Goal: Task Accomplishment & Management: Manage account settings

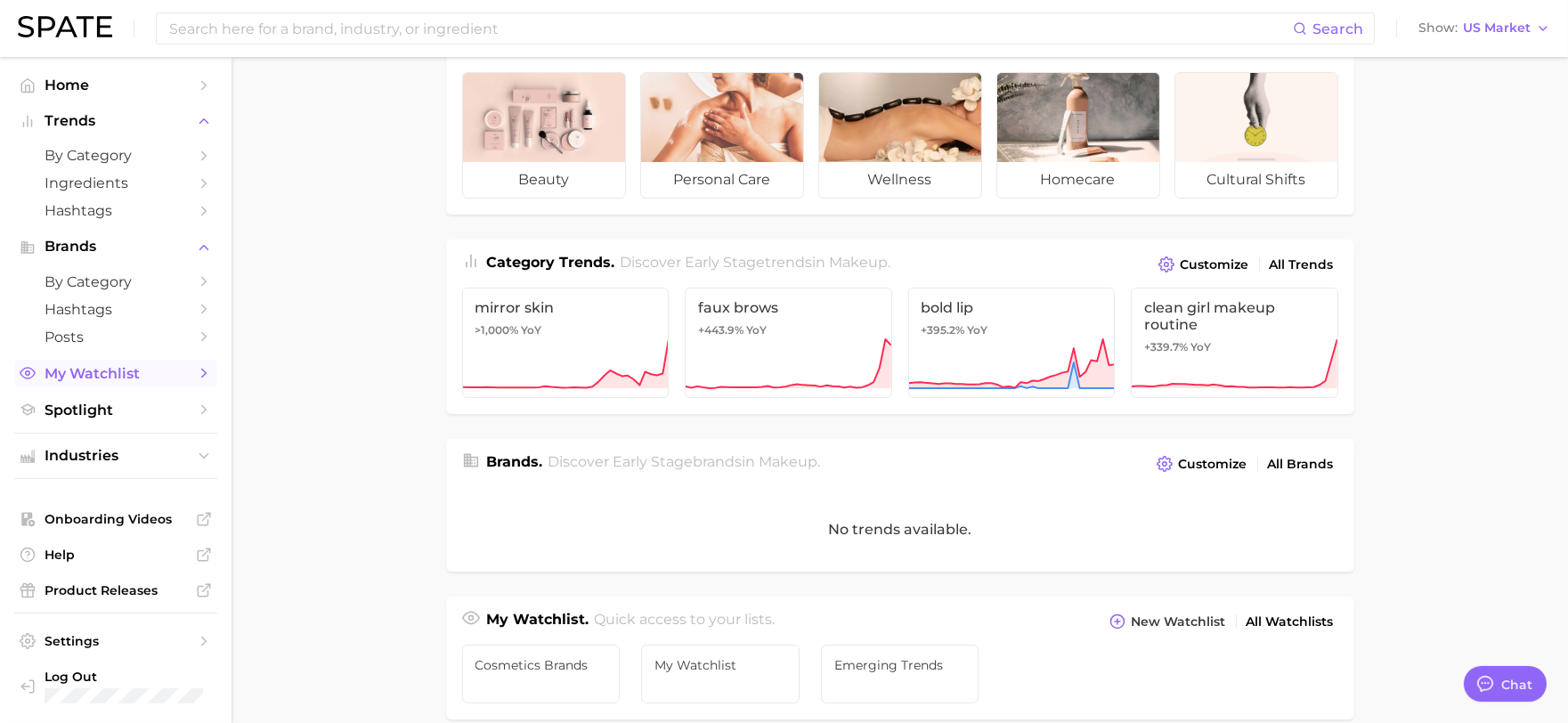
scroll to position [99, 0]
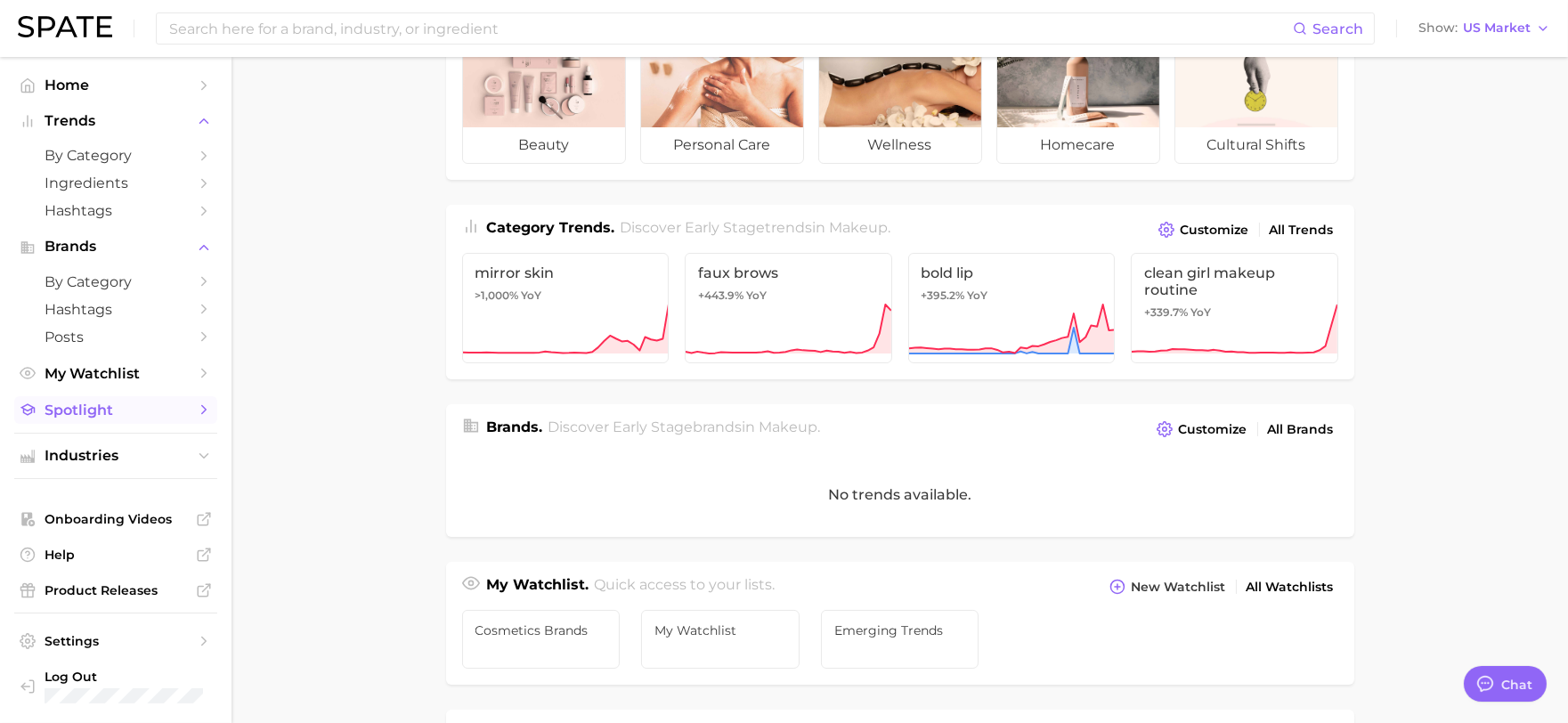
click at [163, 418] on span "Spotlight" at bounding box center [115, 410] width 142 height 17
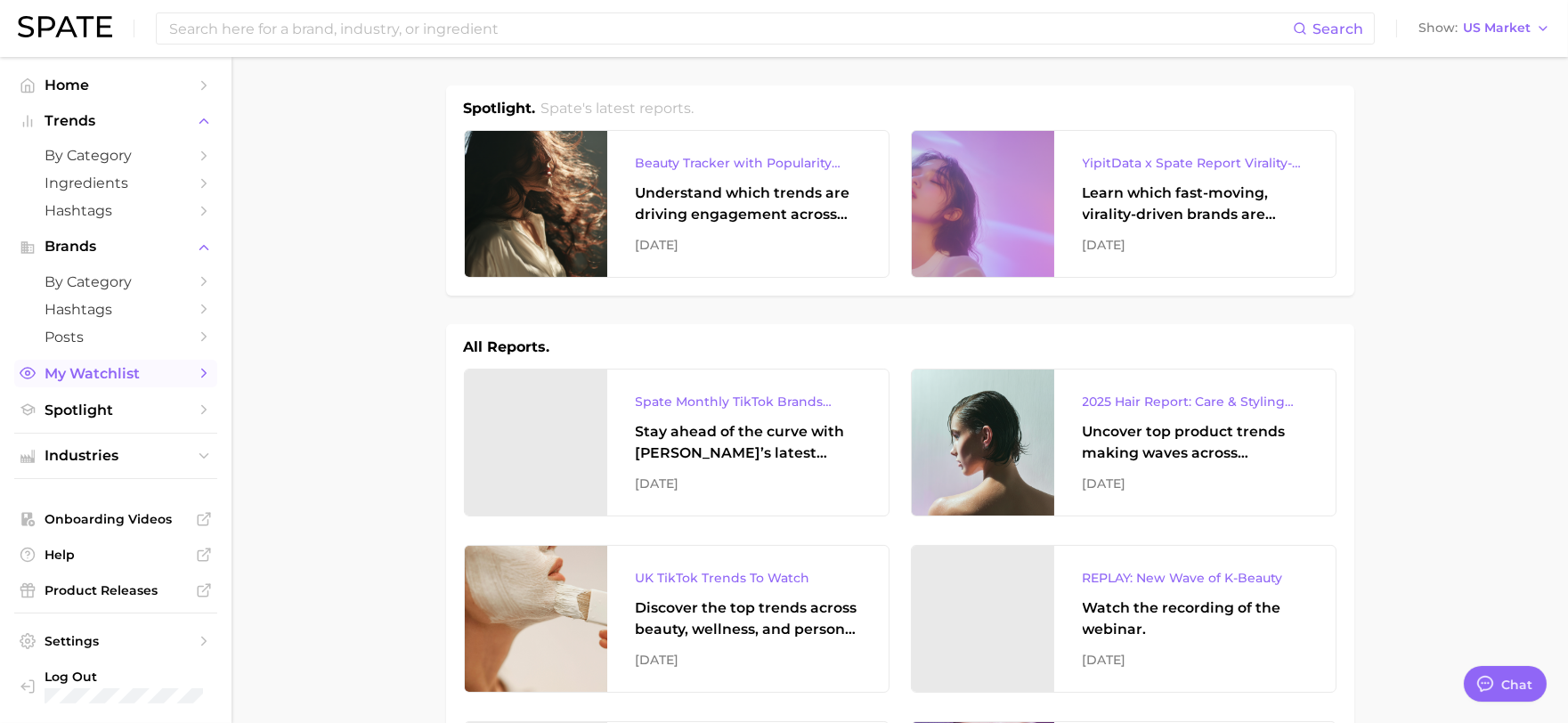
click at [117, 376] on span "My Watchlist" at bounding box center [115, 373] width 142 height 17
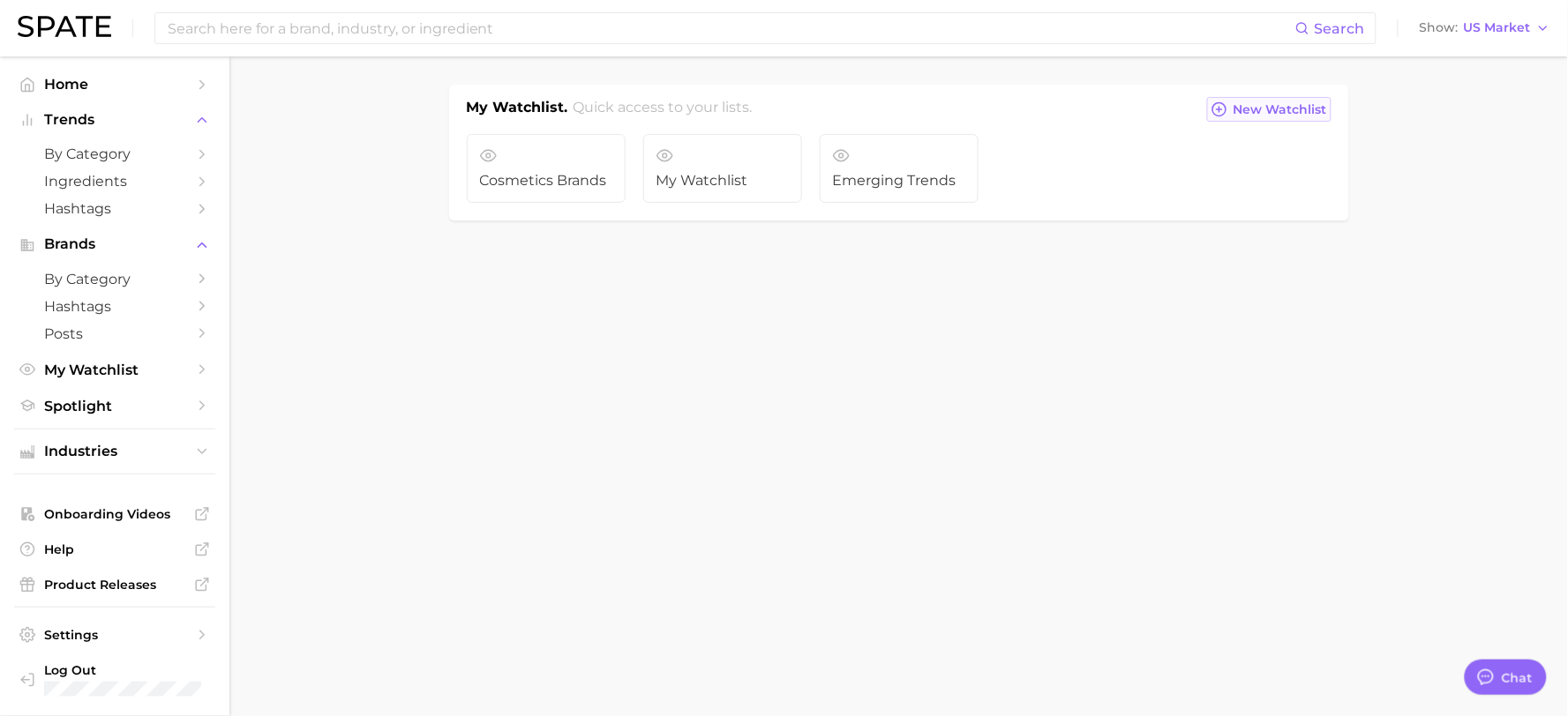
click at [1273, 109] on span "New Watchlist" at bounding box center [1280, 109] width 93 height 15
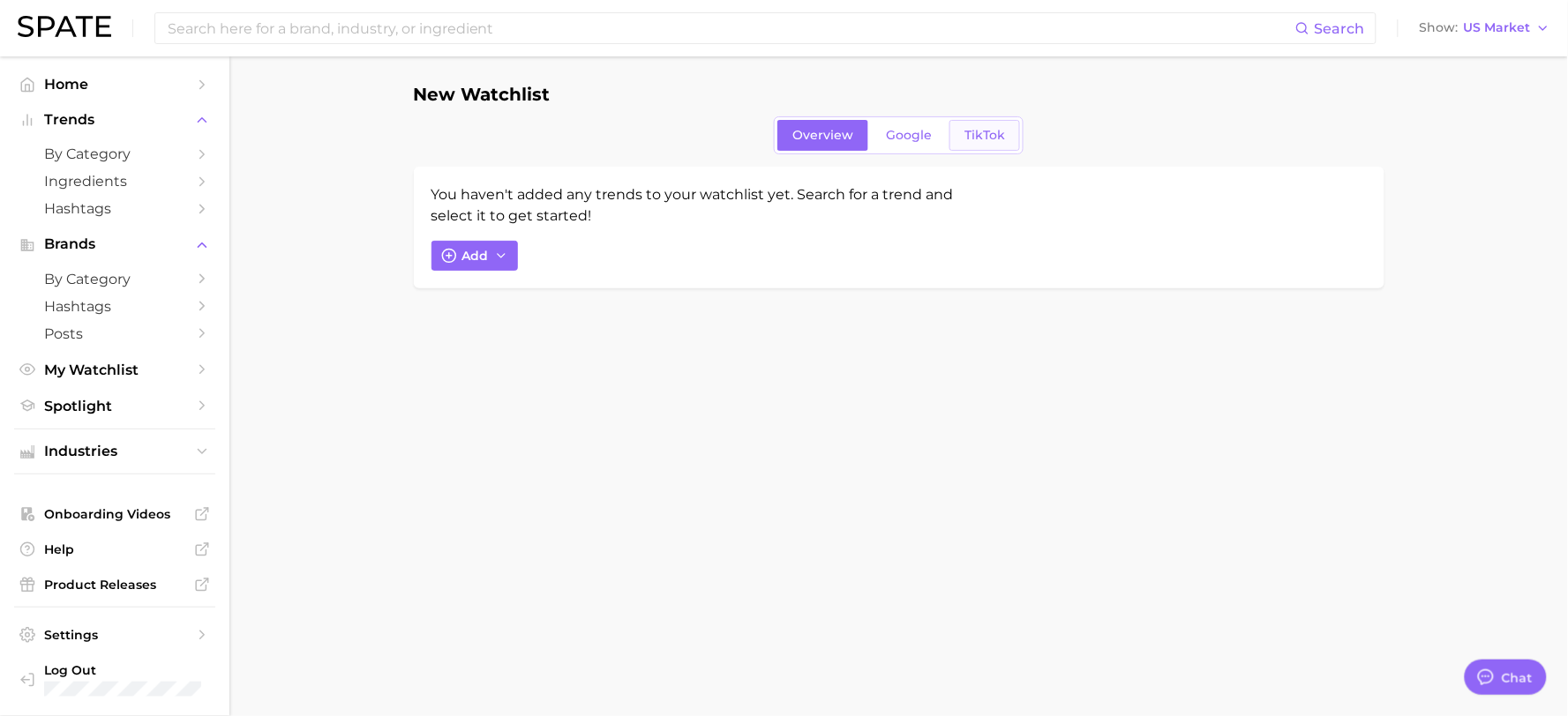
click at [962, 134] on link "TikTok" at bounding box center [984, 135] width 71 height 31
click at [465, 259] on span "Add" at bounding box center [475, 256] width 26 height 15
click at [560, 338] on input "Search and add to watchlist" at bounding box center [677, 340] width 447 height 37
drag, startPoint x: 419, startPoint y: 535, endPoint x: 431, endPoint y: 504, distance: 33.2
click at [419, 535] on body "Search Show US Market Home Trends by Category Ingredients Hashtags Brands by Ca…" at bounding box center [784, 358] width 1568 height 716
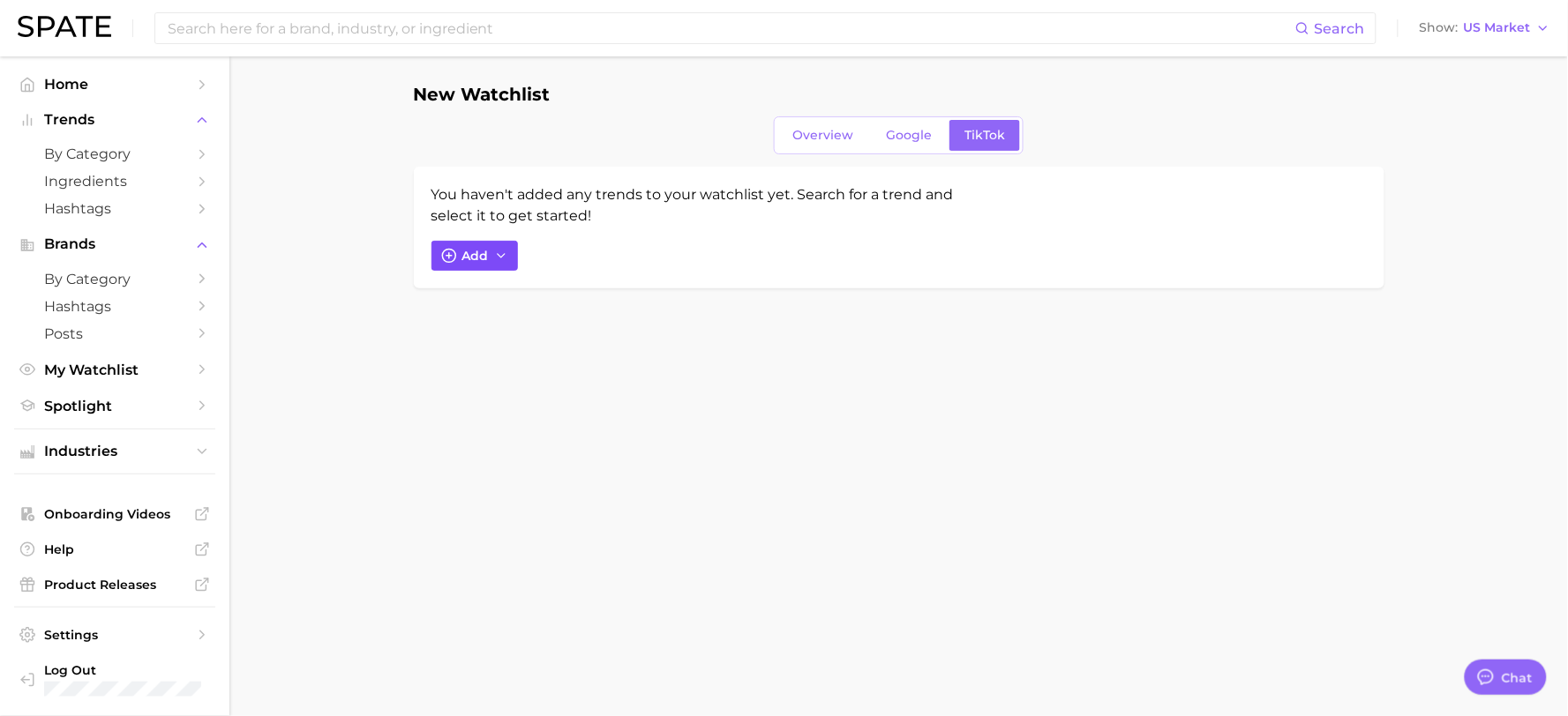
click at [486, 251] on span "Add" at bounding box center [475, 256] width 26 height 15
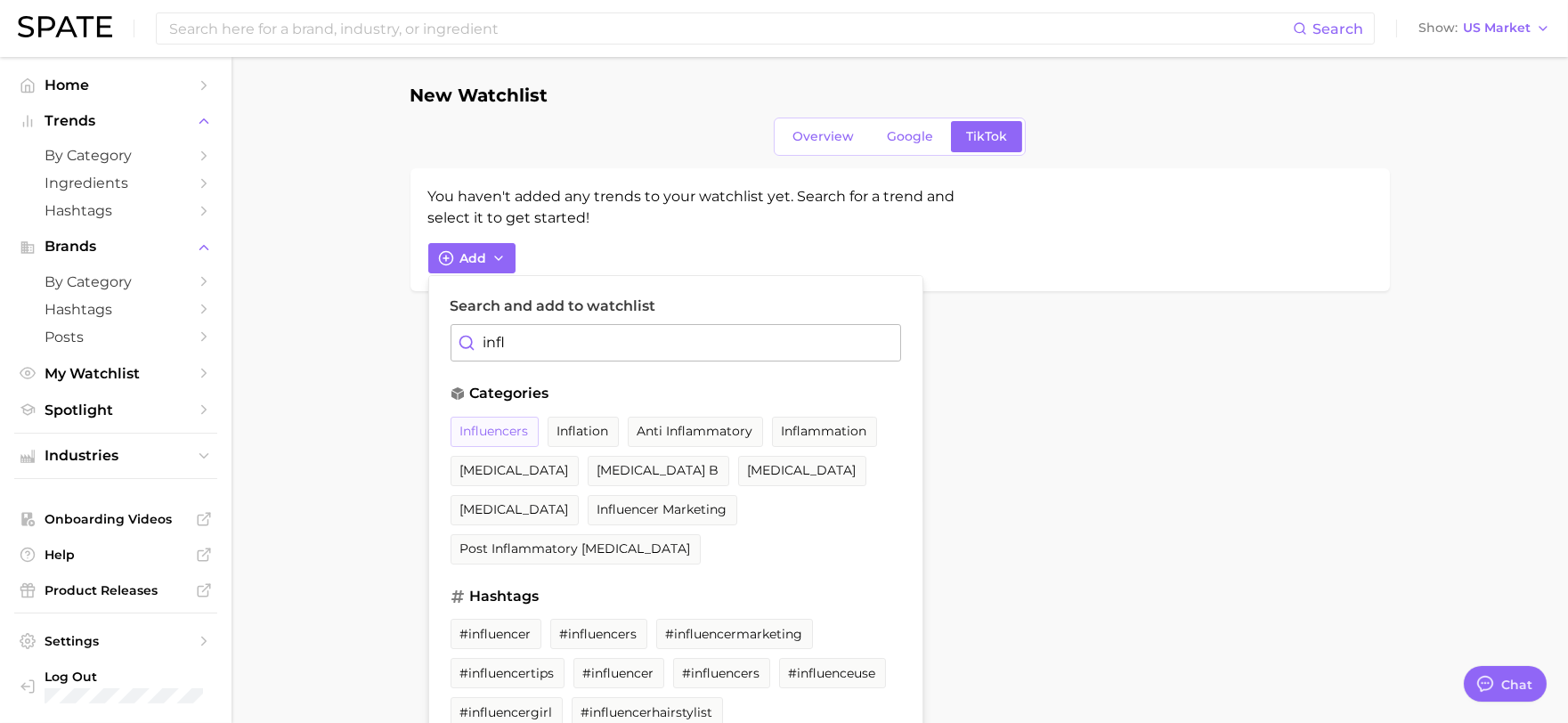
type input "infl"
click at [490, 422] on button "influencers" at bounding box center [495, 431] width 88 height 30
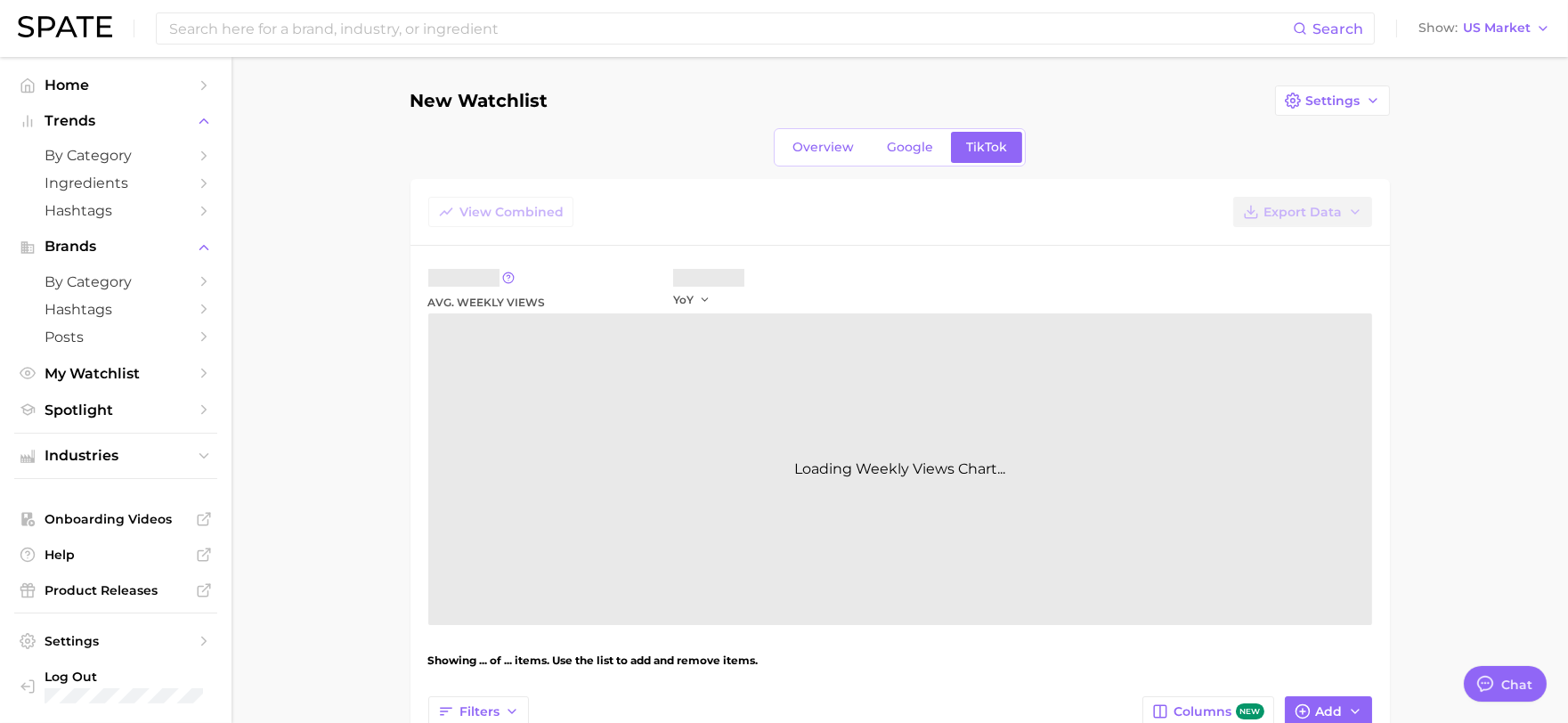
type textarea "x"
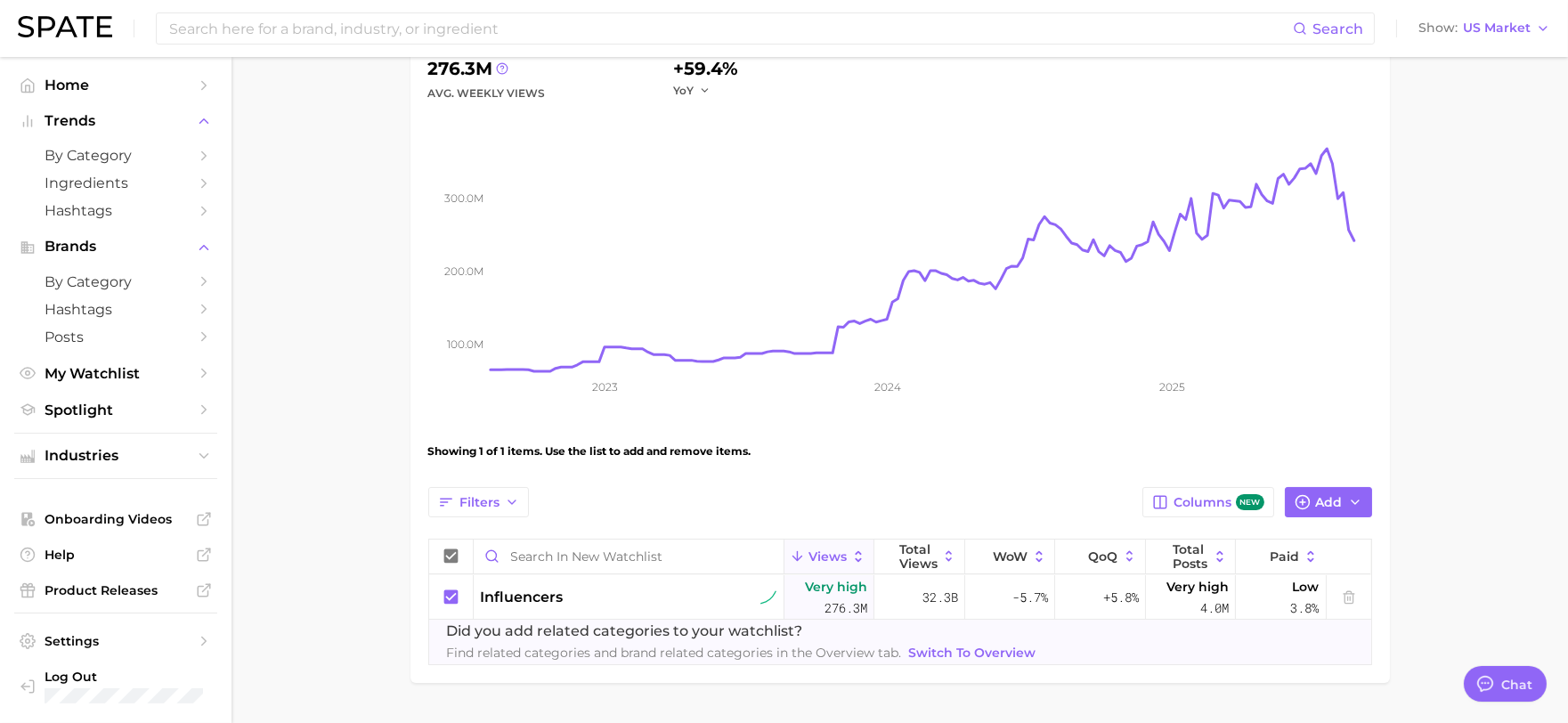
scroll to position [258, 0]
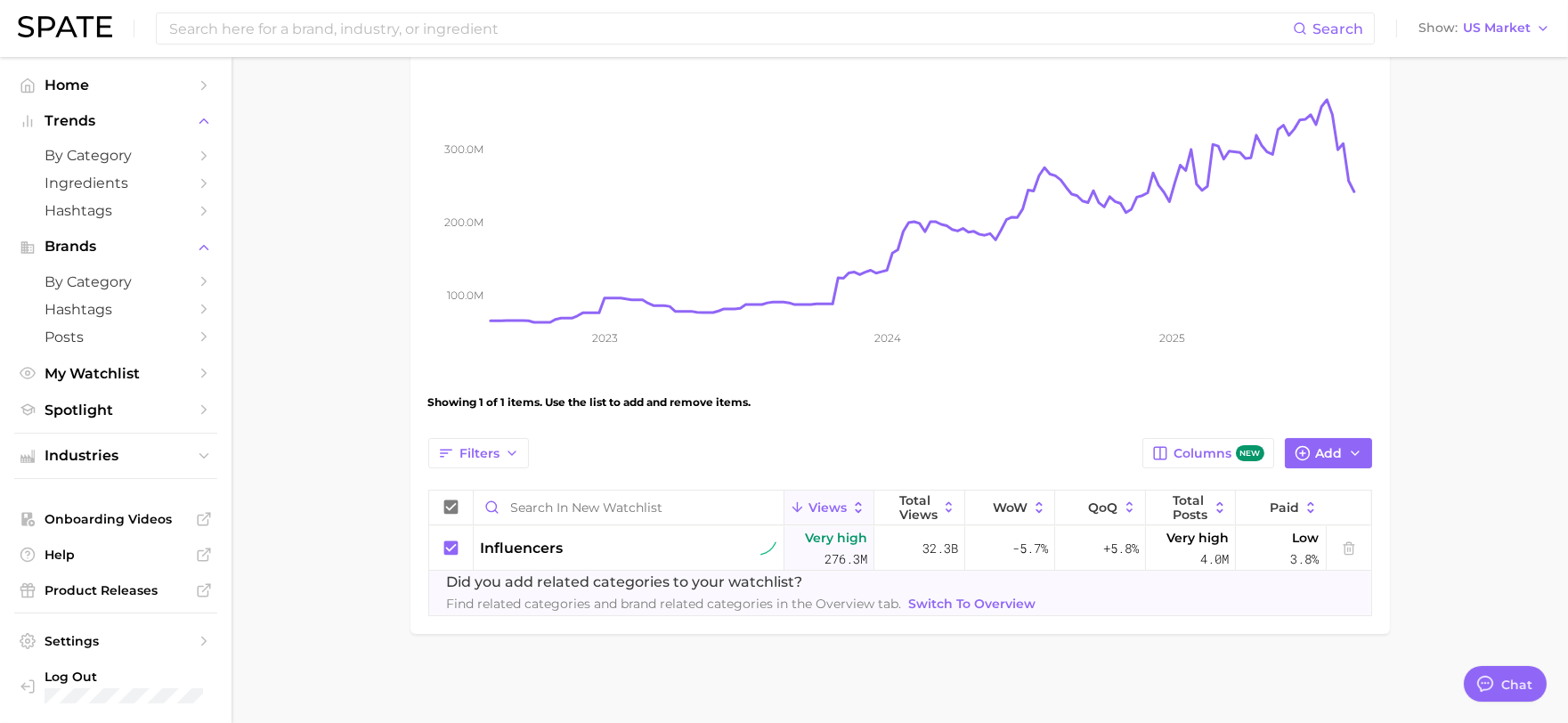
click at [937, 599] on span "Switch to Overview" at bounding box center [973, 604] width 128 height 15
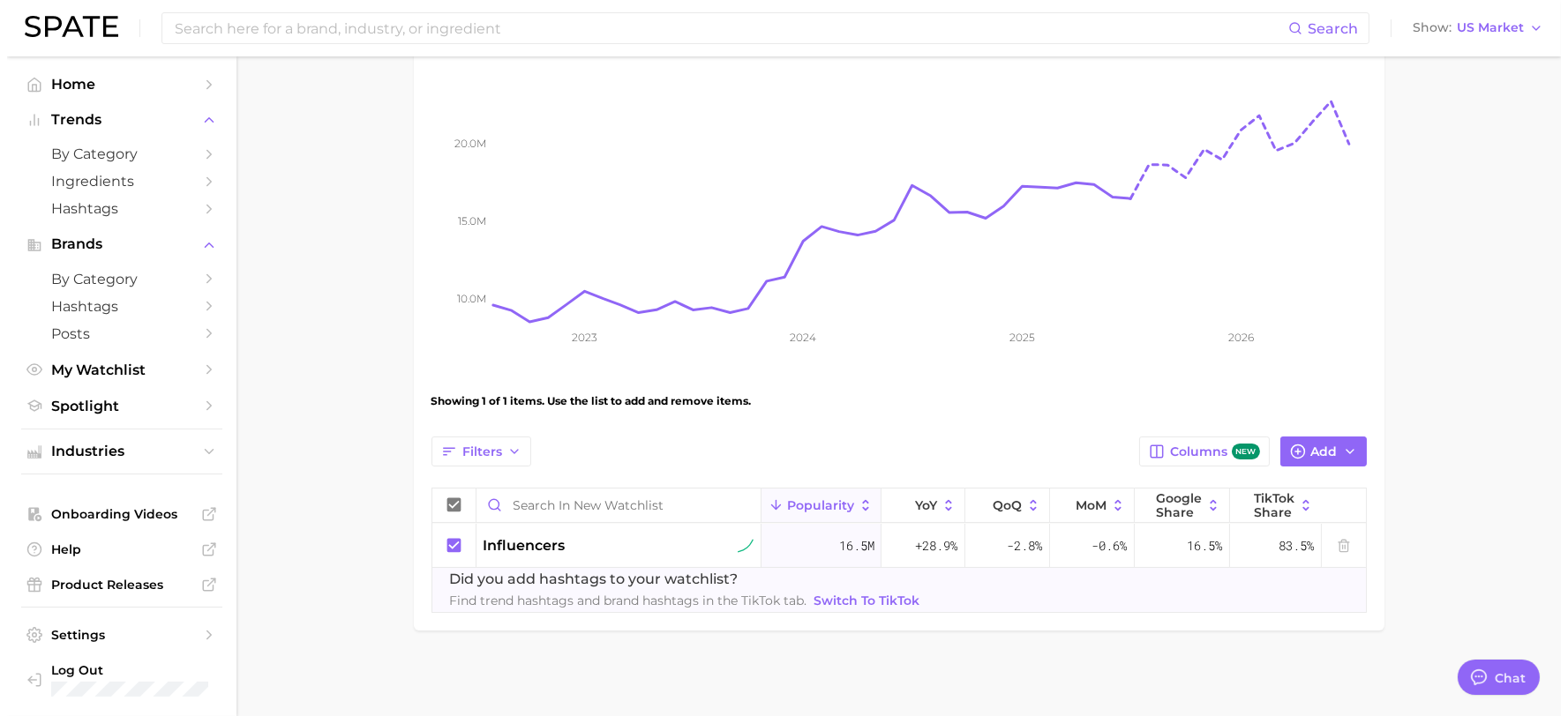
scroll to position [256, 0]
click at [520, 543] on span "influencers" at bounding box center [517, 544] width 82 height 21
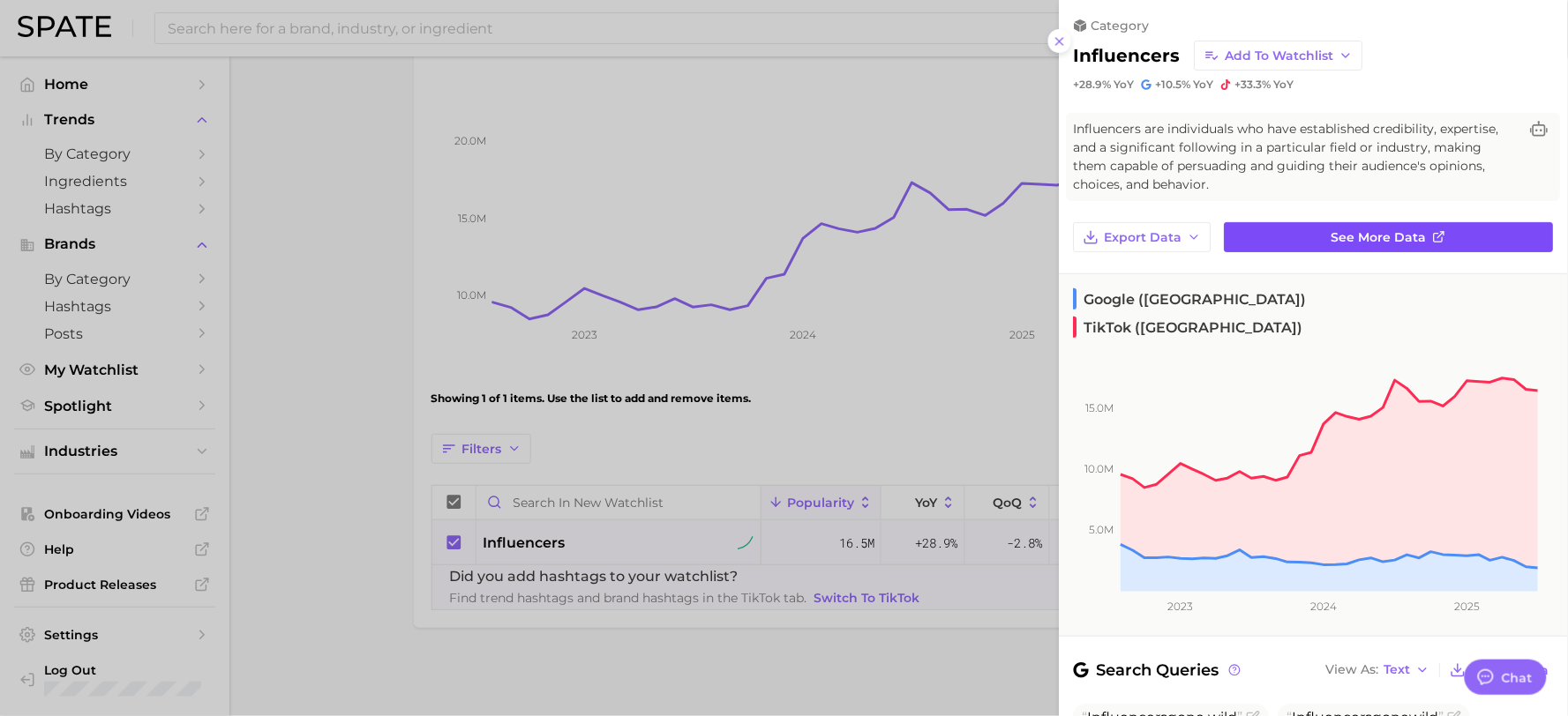
click at [1373, 243] on link "See more data" at bounding box center [1389, 237] width 329 height 30
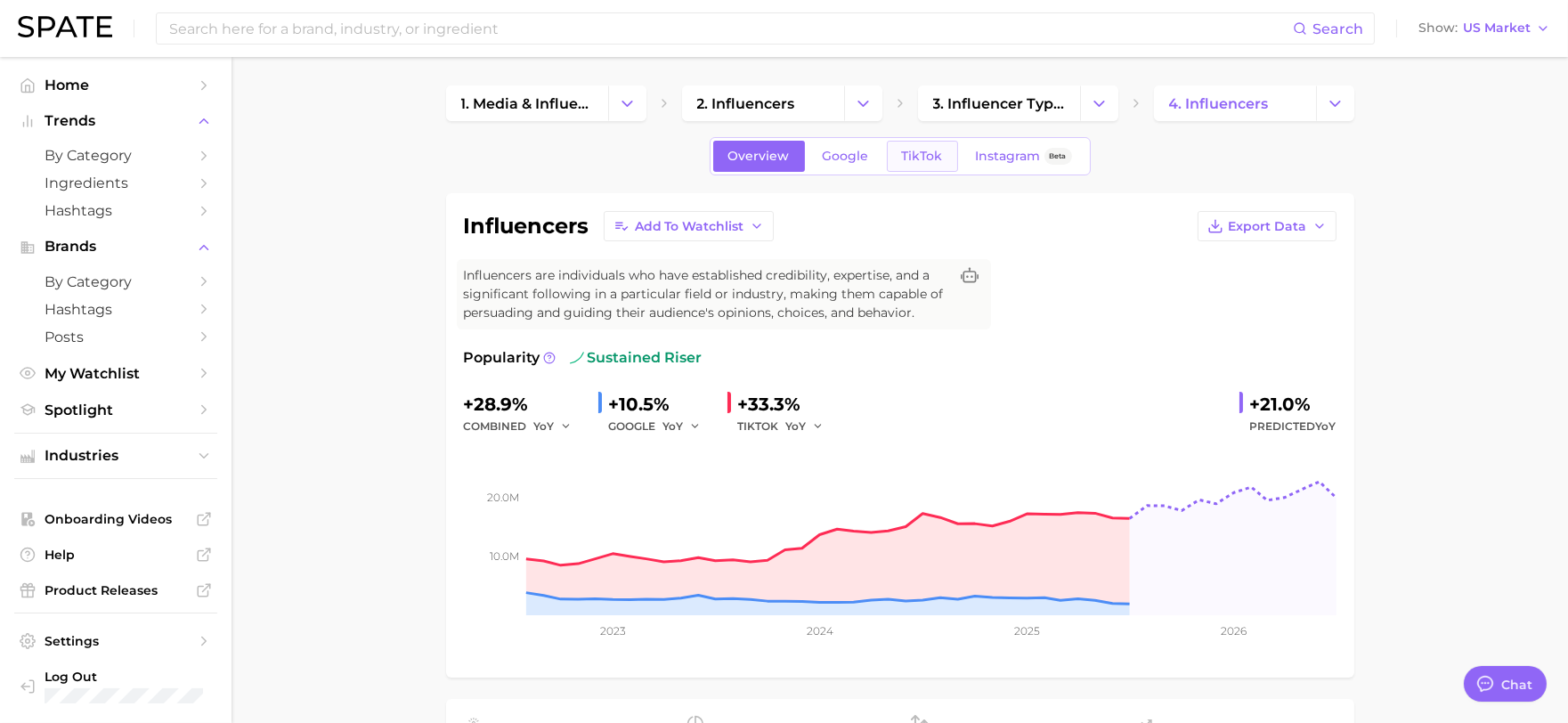
click at [919, 164] on link "TikTok" at bounding box center [922, 156] width 72 height 31
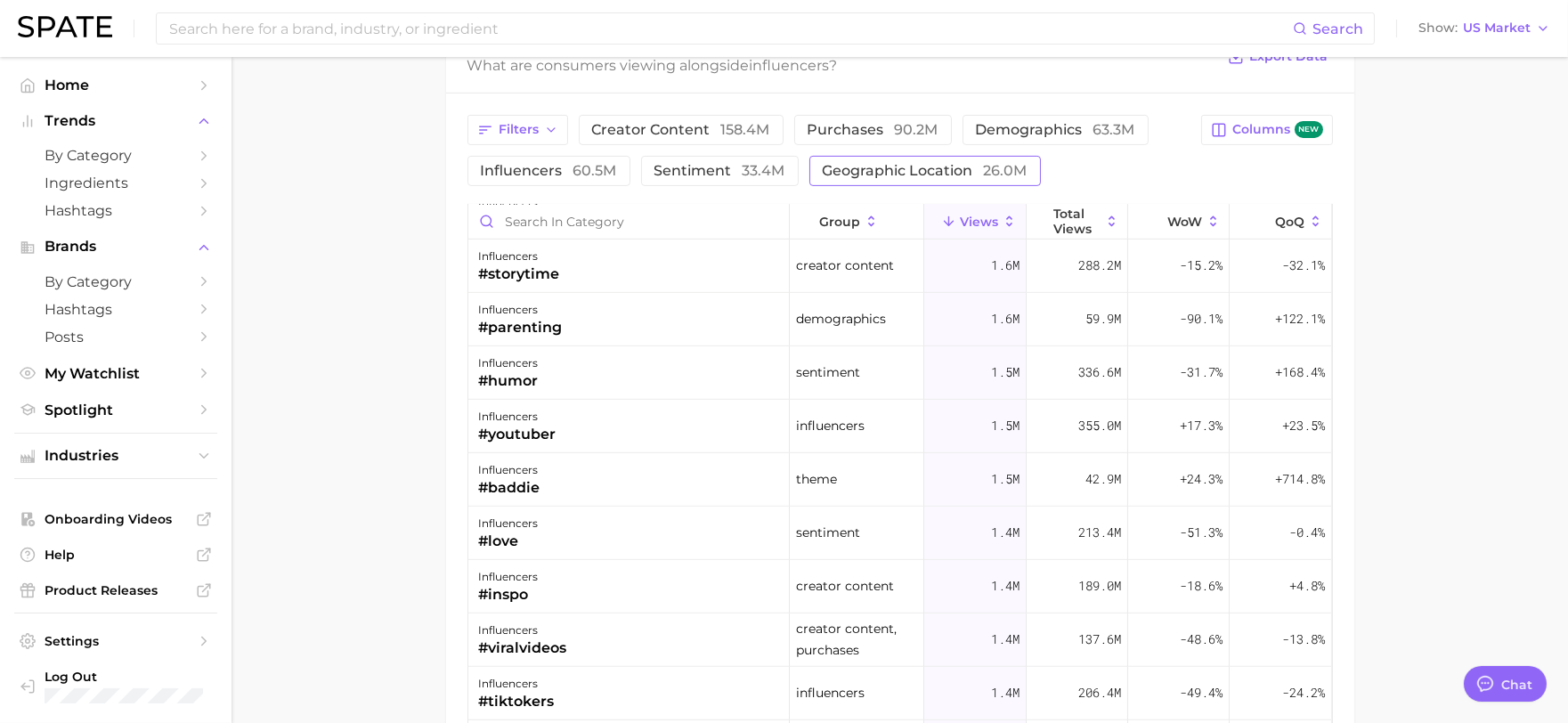
scroll to position [1979, 0]
click at [759, 132] on span "158.4m" at bounding box center [746, 129] width 49 height 17
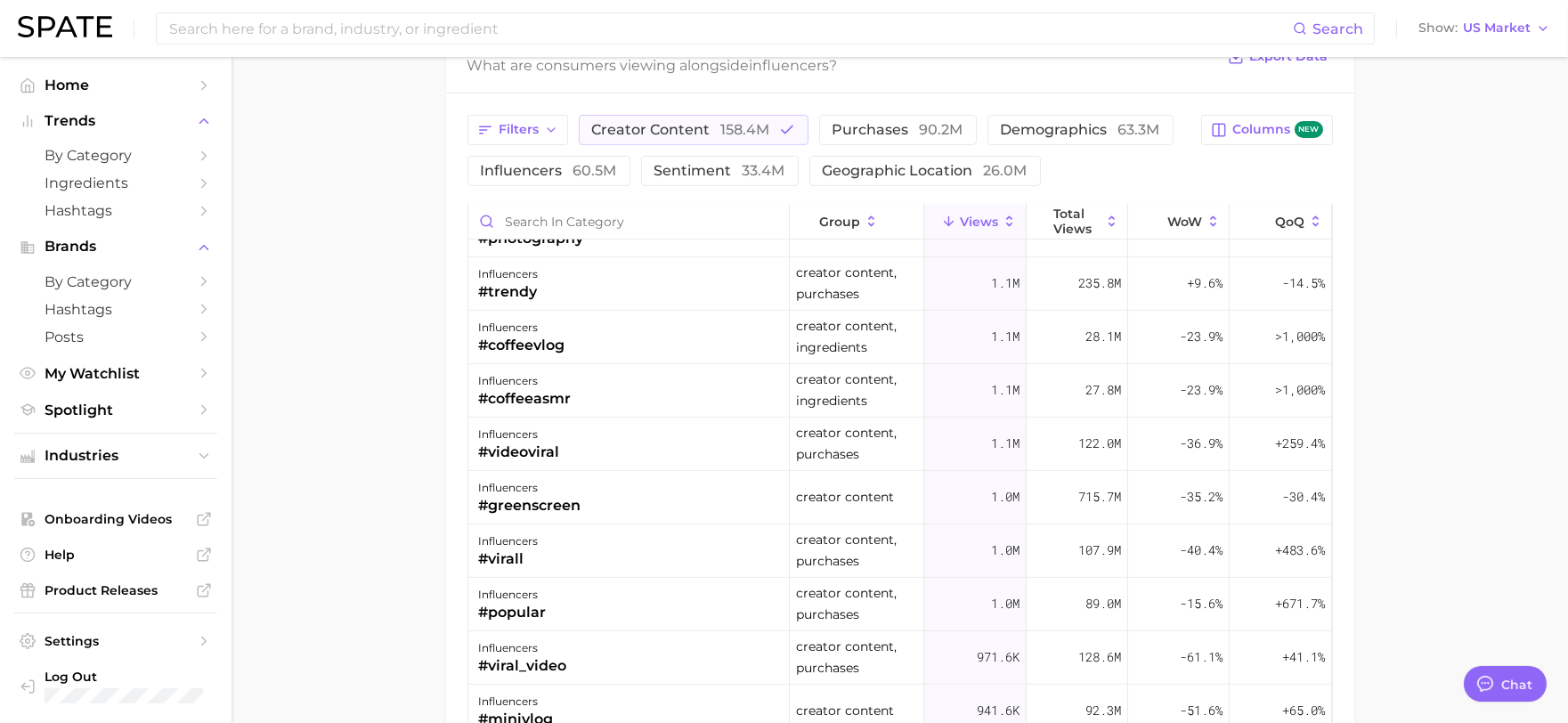
scroll to position [1385, 0]
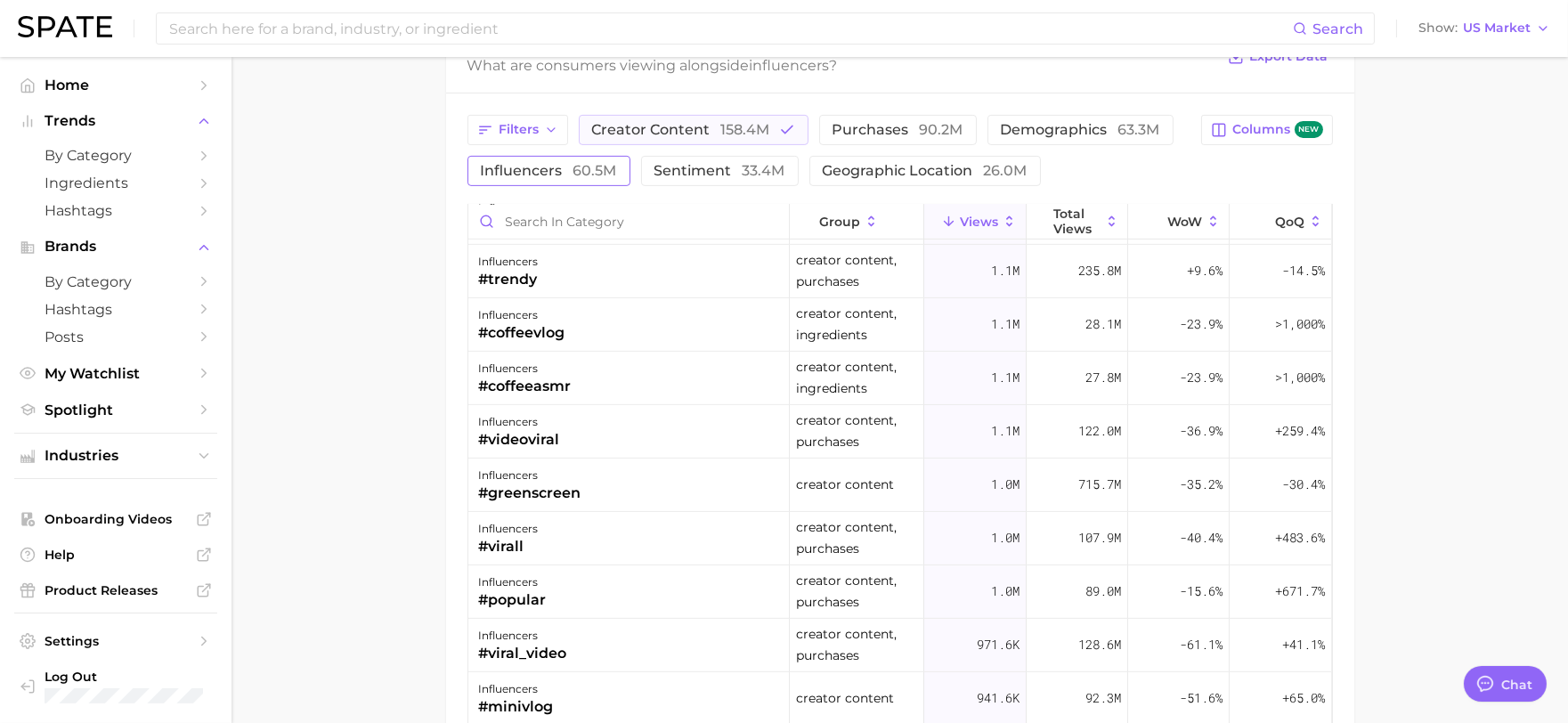
click at [585, 157] on button "influencers 60.5m" at bounding box center [549, 171] width 163 height 30
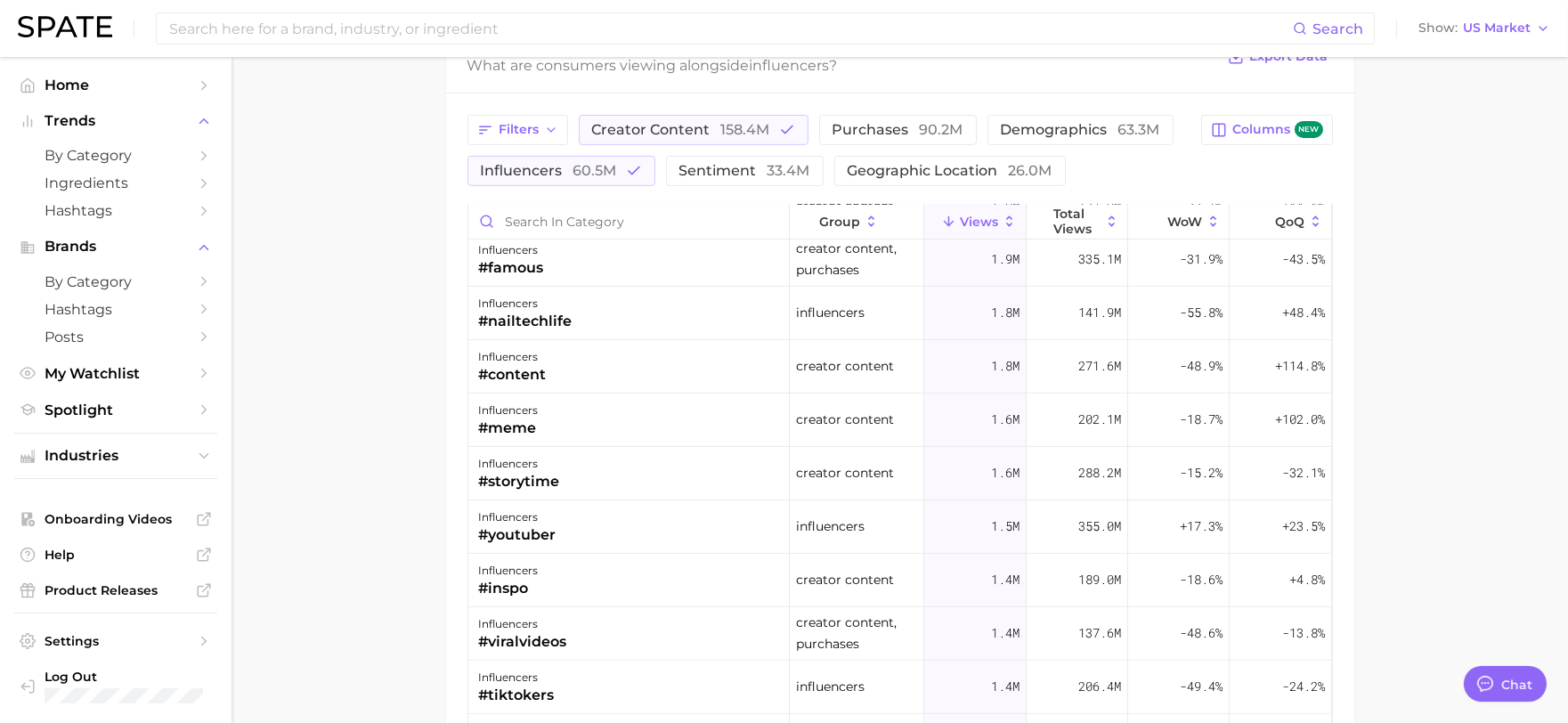
scroll to position [990, 0]
